Goal: Use online tool/utility: Utilize a website feature to perform a specific function

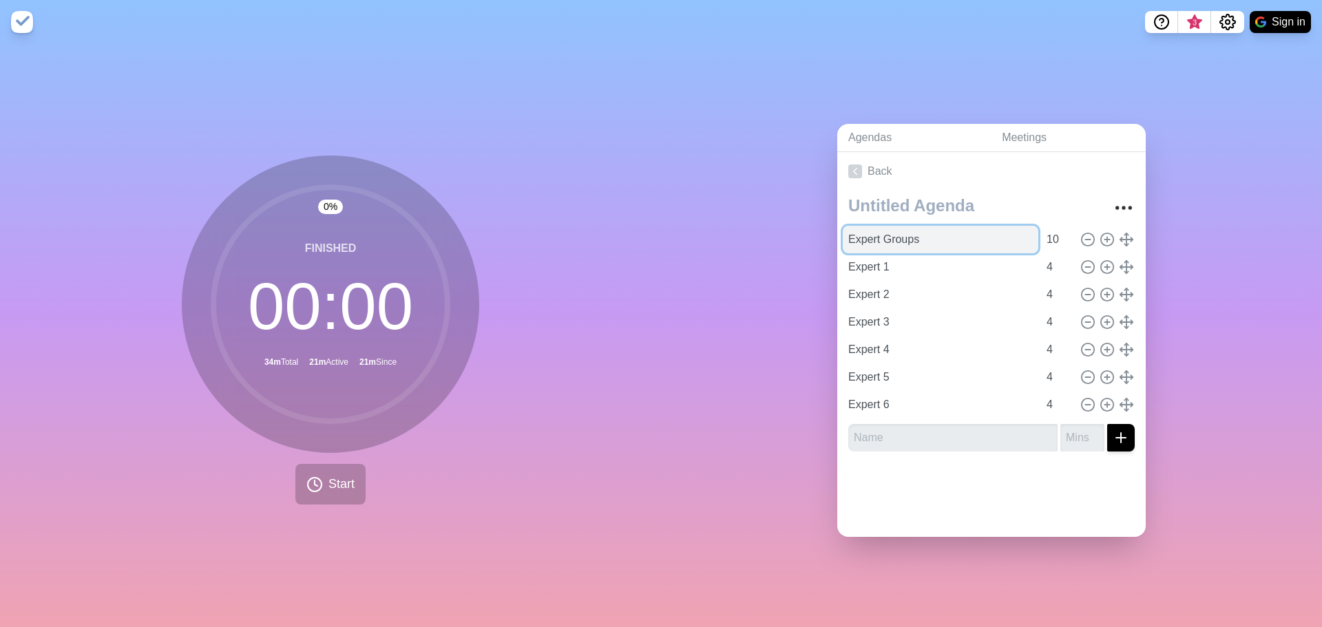
click at [896, 235] on input "Expert Groups" at bounding box center [941, 240] width 196 height 28
click at [23, 17] on img at bounding box center [22, 22] width 22 height 22
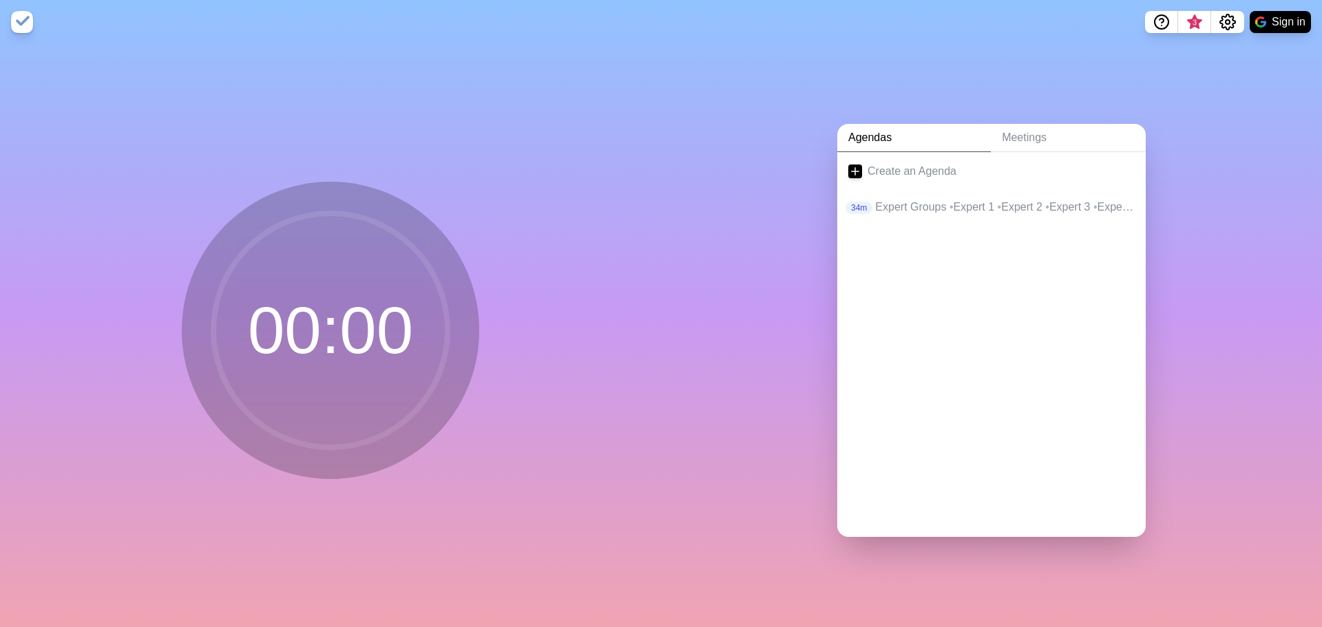
click at [23, 17] on img at bounding box center [22, 22] width 22 height 22
click at [949, 202] on span "•" at bounding box center [951, 207] width 4 height 12
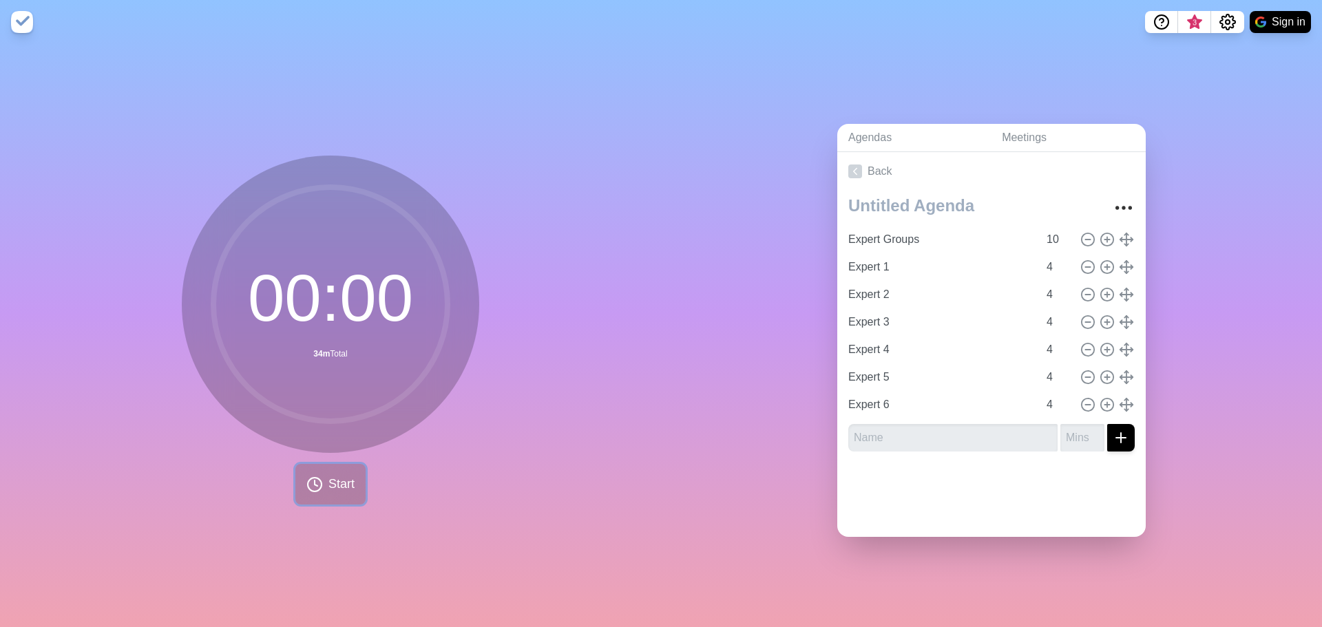
click at [332, 479] on span "Start" at bounding box center [341, 484] width 26 height 19
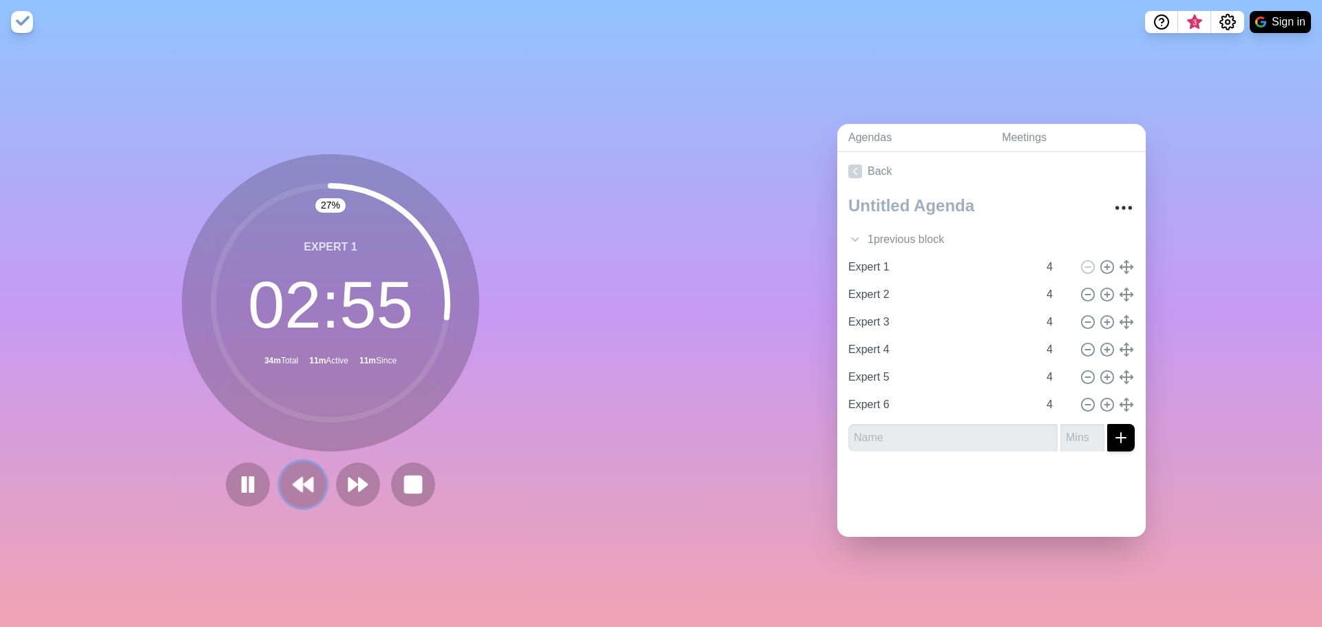
click at [299, 476] on icon at bounding box center [302, 484] width 23 height 23
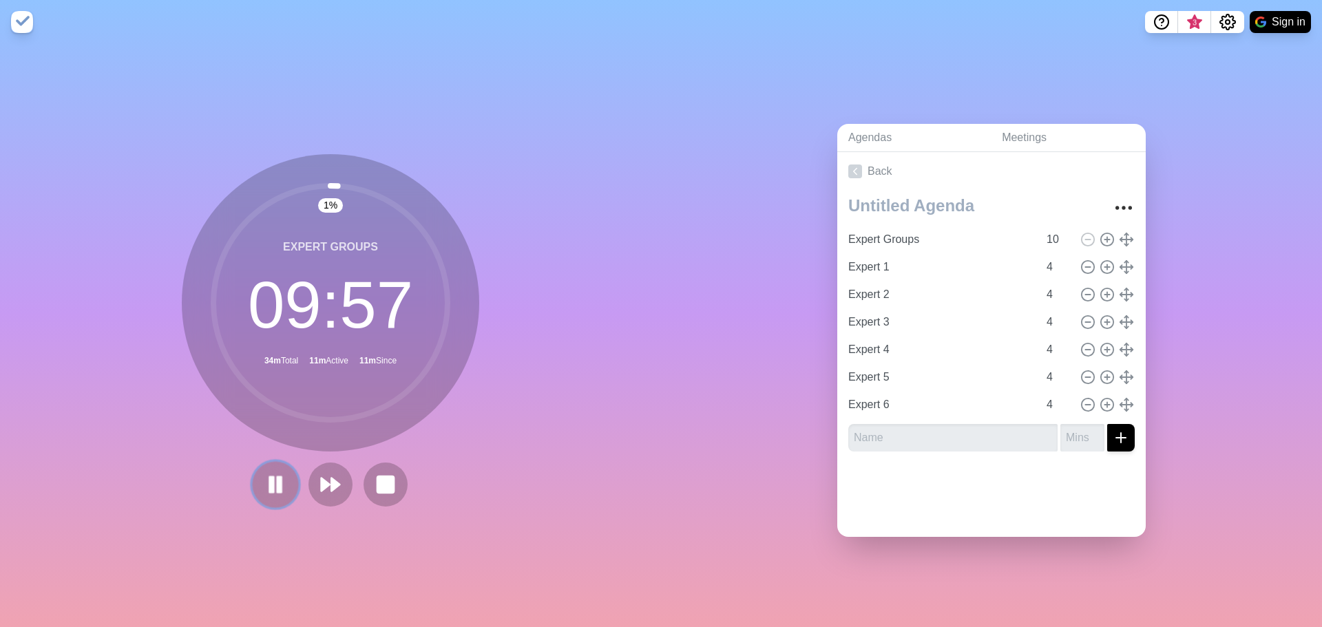
click at [280, 473] on icon at bounding box center [275, 484] width 23 height 23
click at [892, 264] on input "Expert 1" at bounding box center [941, 267] width 196 height 28
click at [268, 478] on polygon at bounding box center [275, 484] width 14 height 17
click at [337, 476] on button at bounding box center [330, 484] width 46 height 46
